Goal: Task Accomplishment & Management: Use online tool/utility

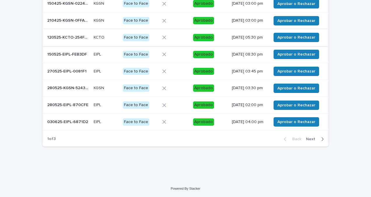
scroll to position [133, 0]
click at [322, 139] on button "Next" at bounding box center [316, 138] width 25 height 5
click at [322, 141] on button "Next" at bounding box center [316, 138] width 25 height 5
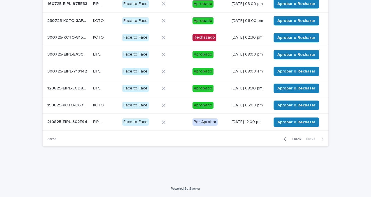
scroll to position [92, 0]
click at [287, 121] on span "Aprobar o Rechazar" at bounding box center [296, 122] width 38 height 6
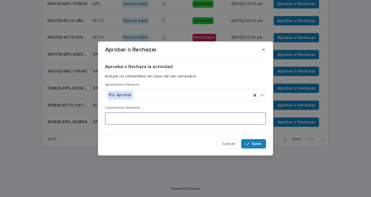
click at [208, 118] on textarea at bounding box center [185, 118] width 161 height 12
type textarea "********"
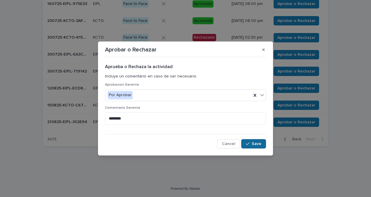
click at [255, 142] on span "Save" at bounding box center [257, 143] width 10 height 4
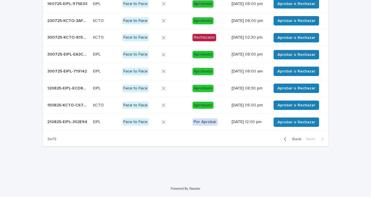
click at [198, 121] on div "Por Aprobar" at bounding box center [204, 121] width 25 height 7
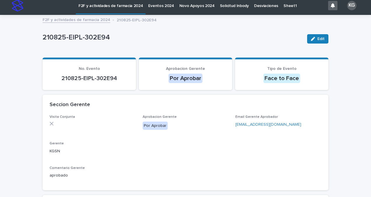
scroll to position [3, 0]
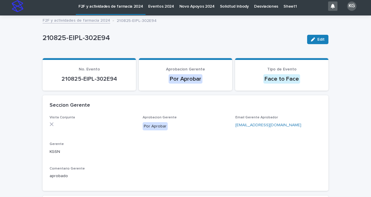
click at [155, 125] on div "Por Aprobar" at bounding box center [155, 126] width 25 height 8
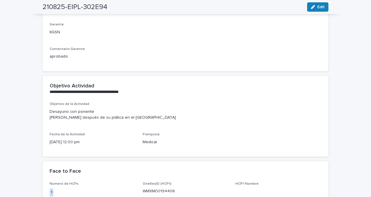
scroll to position [0, 0]
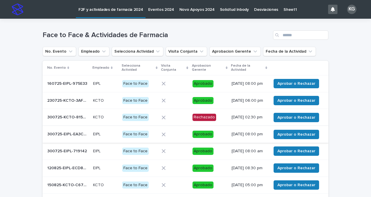
scroll to position [92, 0]
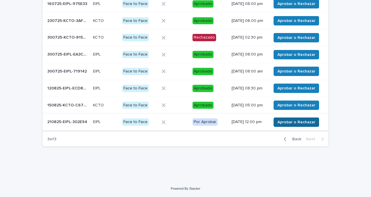
click at [281, 123] on span "Aprobar o Rechazar" at bounding box center [296, 122] width 38 height 6
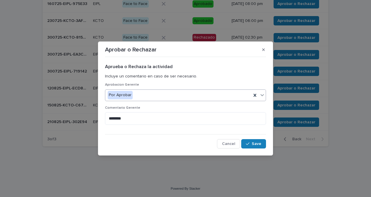
click at [262, 94] on icon at bounding box center [262, 95] width 6 height 6
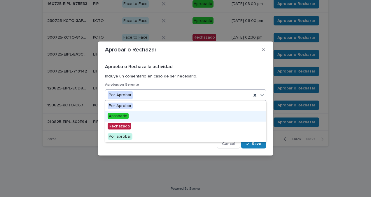
click at [120, 117] on span "Aprobado" at bounding box center [118, 116] width 21 height 6
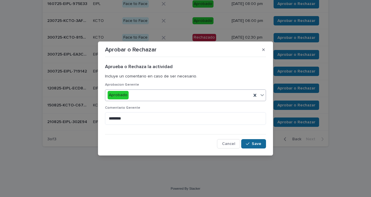
click at [251, 142] on div "button" at bounding box center [249, 143] width 6 height 4
